Goal: Task Accomplishment & Management: Manage account settings

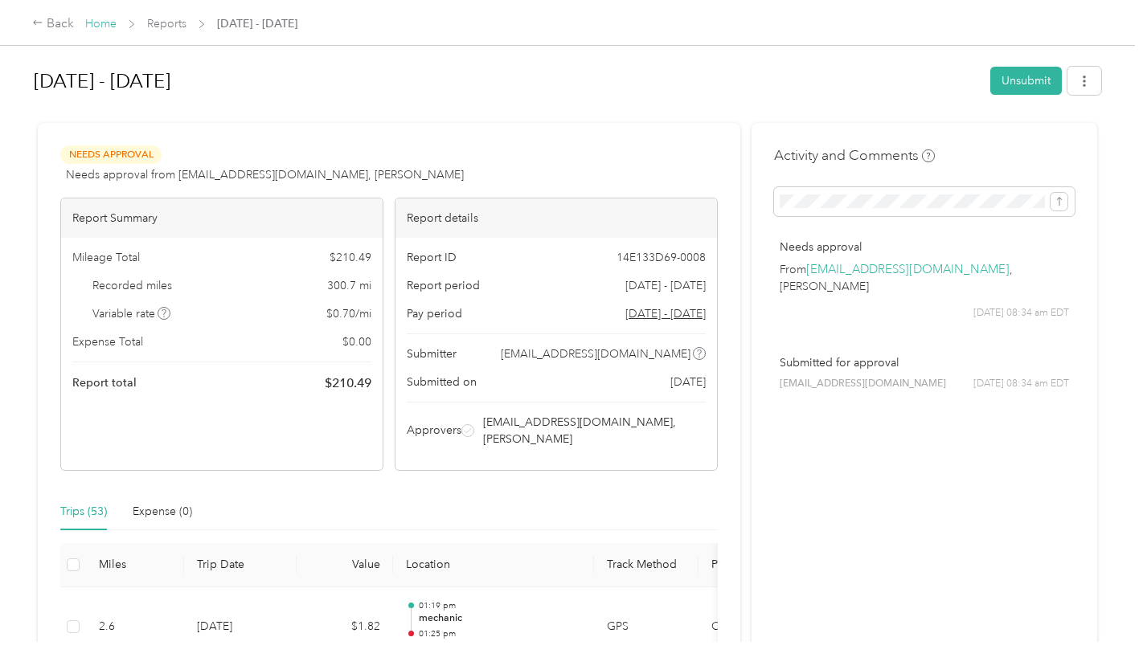
click at [106, 30] on link "Home" at bounding box center [100, 24] width 31 height 14
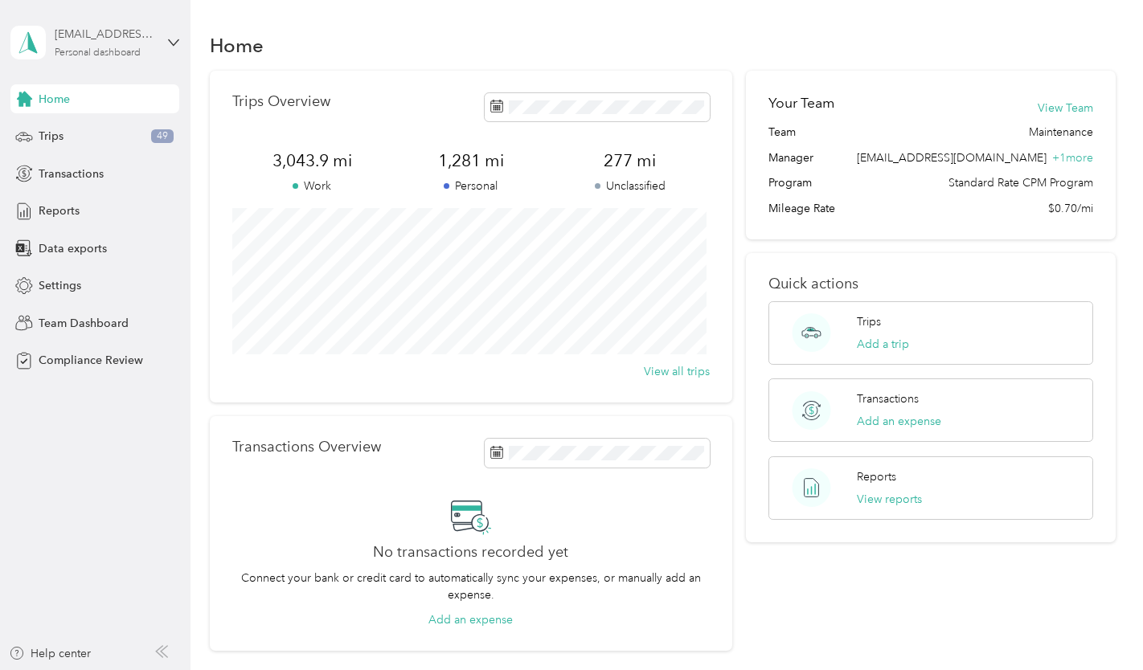
click at [149, 43] on div "[EMAIL_ADDRESS][DOMAIN_NAME] Personal dashboard" at bounding box center [105, 42] width 100 height 32
click at [102, 125] on div "Team dashboard" at bounding box center [68, 132] width 86 height 17
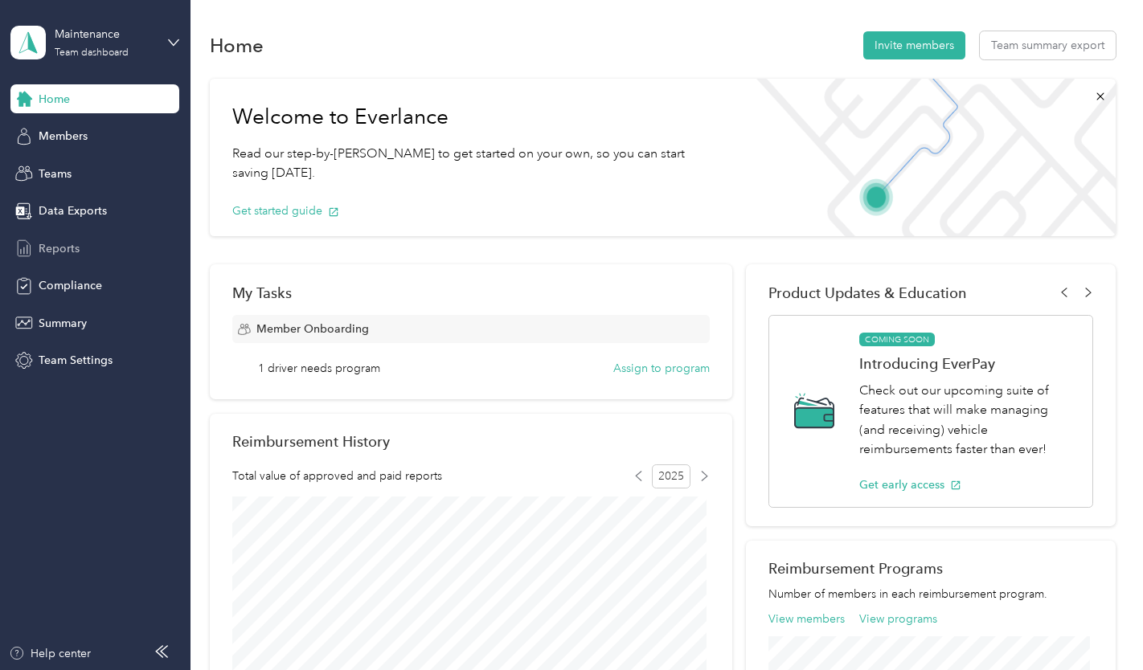
click at [75, 239] on div "Reports" at bounding box center [94, 248] width 169 height 29
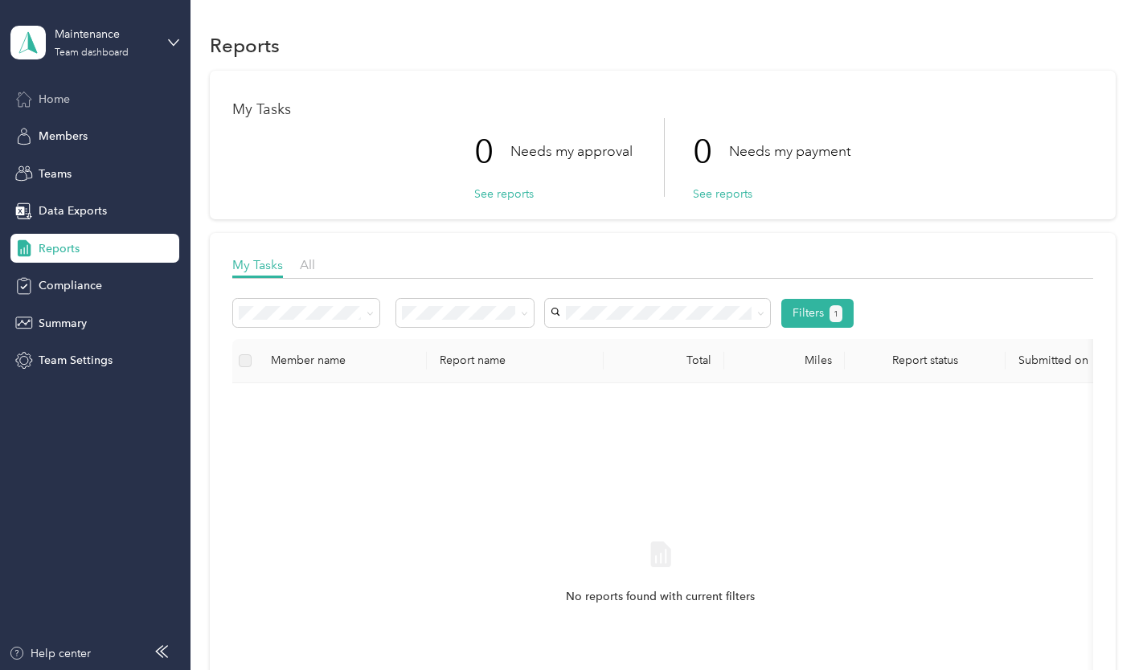
click at [59, 100] on span "Home" at bounding box center [54, 99] width 31 height 17
